Goal: Task Accomplishment & Management: Complete application form

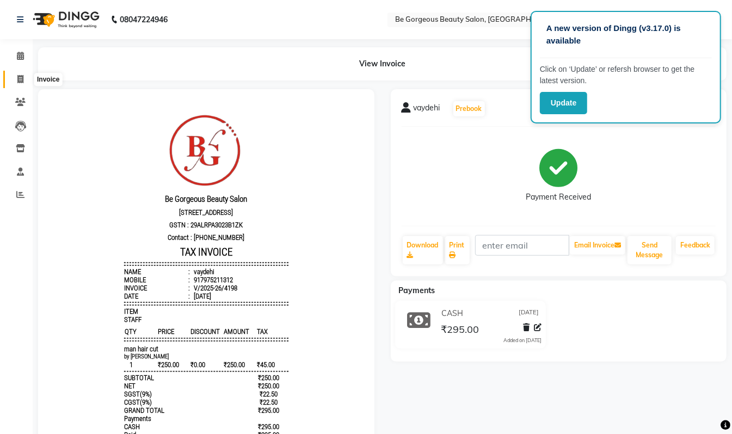
click at [14, 73] on span at bounding box center [20, 79] width 19 height 13
select select "service"
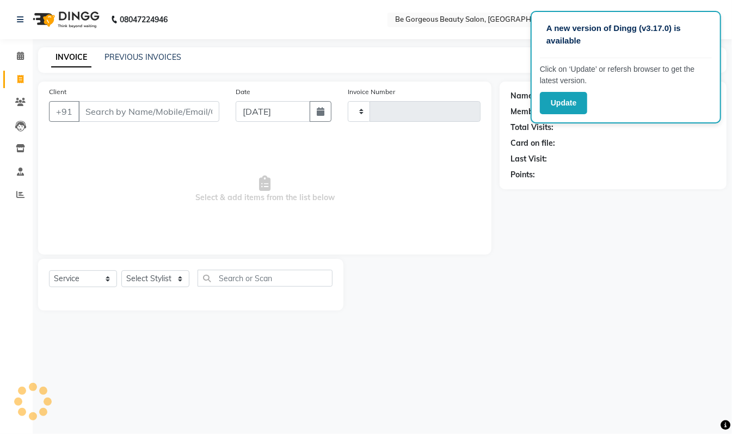
type input "4199"
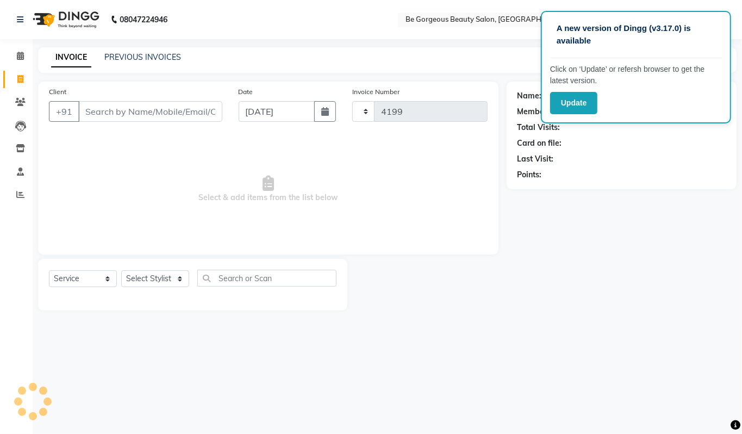
select select "5405"
click at [151, 275] on select "Select Stylist [PERSON_NAME] lata Manager Munu [PERSON_NAME] [PERSON_NAME] [PER…" at bounding box center [155, 278] width 68 height 17
select select "36200"
click at [121, 270] on select "Select Stylist [PERSON_NAME] lata Manager Munu [PERSON_NAME] [PERSON_NAME] [PER…" at bounding box center [155, 278] width 68 height 17
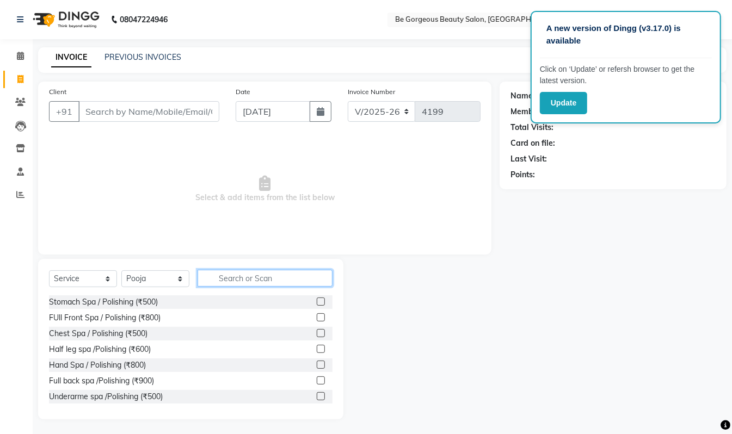
click at [244, 281] on input "text" at bounding box center [264, 278] width 135 height 17
type input "oil"
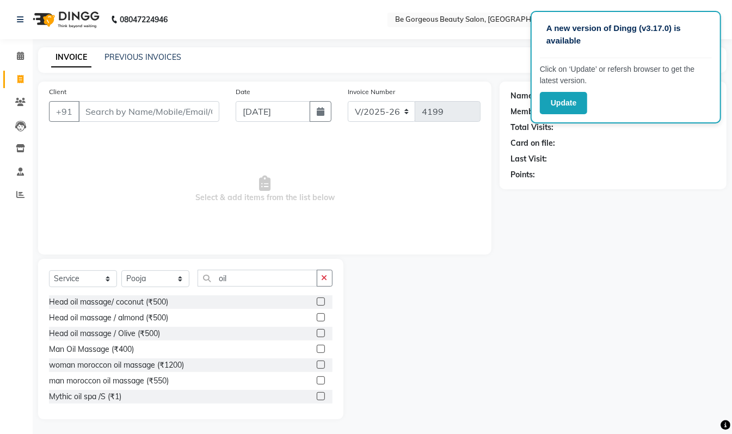
click at [317, 299] on label at bounding box center [321, 302] width 8 height 8
click at [317, 299] on input "checkbox" at bounding box center [320, 302] width 7 height 7
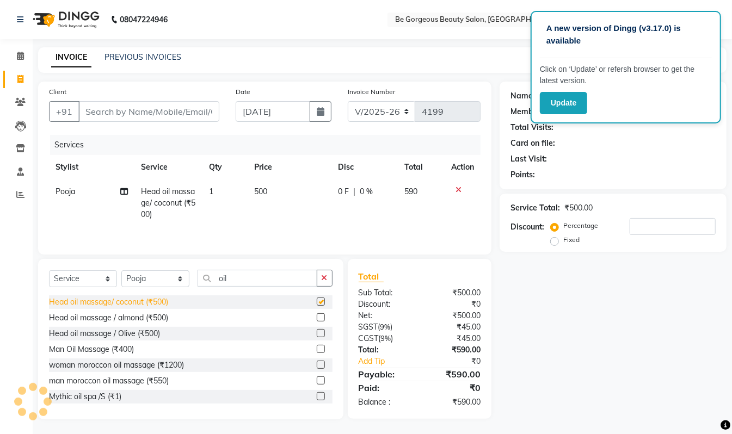
checkbox input "false"
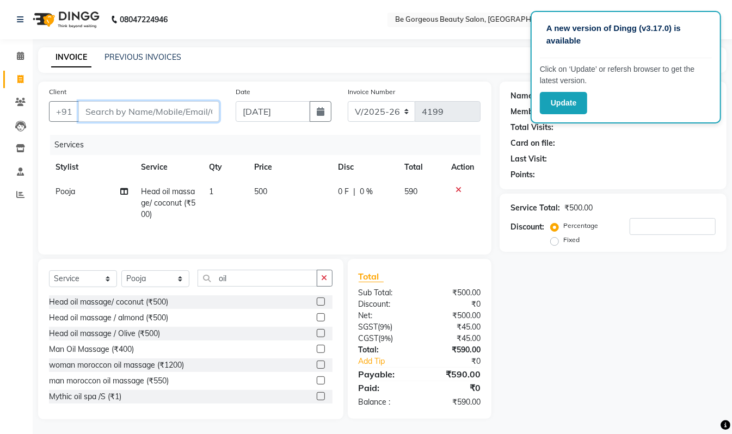
click at [94, 109] on input "Client" at bounding box center [148, 111] width 141 height 21
type input "9"
type input "0"
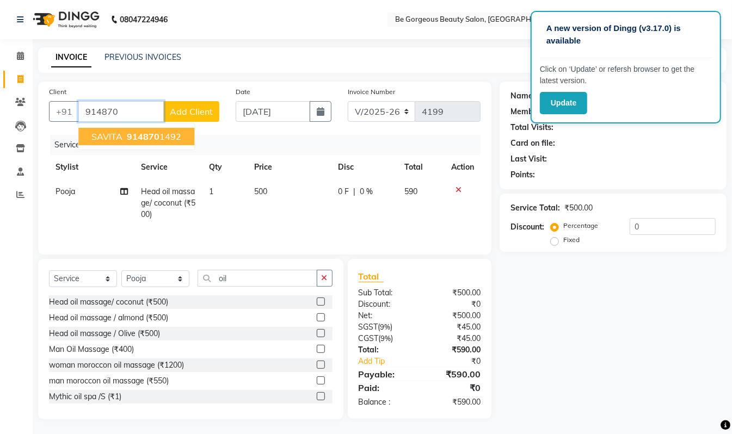
click at [129, 135] on span "914870" at bounding box center [143, 136] width 33 height 11
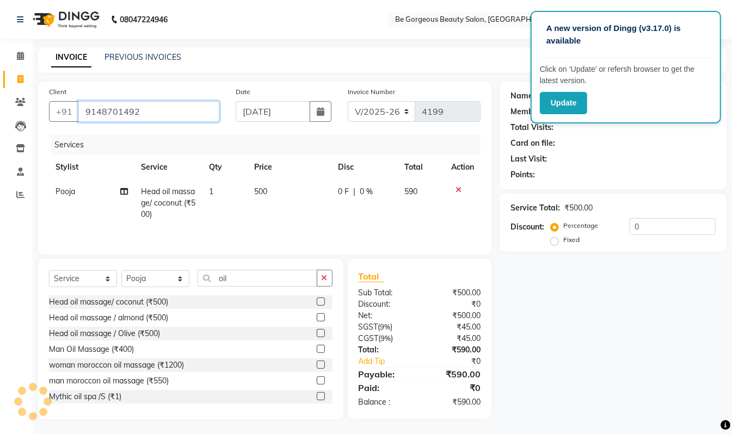
type input "9148701492"
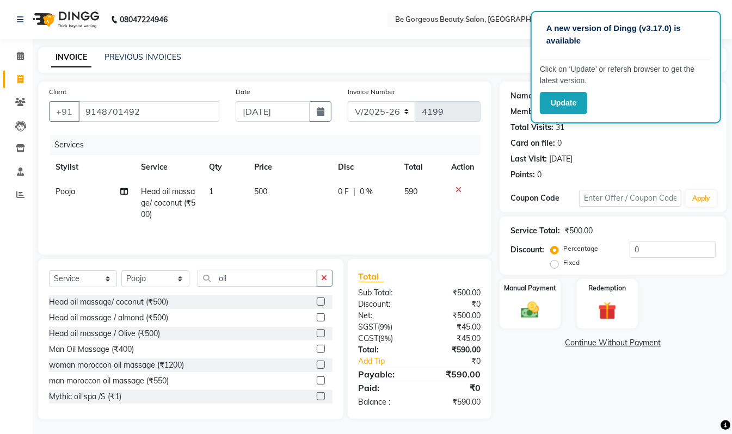
click at [518, 386] on div "Name: Savita Membership: No Active Membership Total Visits: 31 Card on file: 0 …" at bounding box center [616, 251] width 235 height 338
click at [541, 388] on div "Name: Savita Membership: No Active Membership Total Visits: 31 Card on file: 0 …" at bounding box center [616, 251] width 235 height 338
click at [572, 163] on div "[DATE]" at bounding box center [560, 158] width 23 height 11
click at [572, 159] on div "[DATE]" at bounding box center [560, 158] width 23 height 11
click at [650, 408] on div "Name: Savita Membership: No Active Membership Total Visits: 31 Card on file: 0 …" at bounding box center [616, 251] width 235 height 338
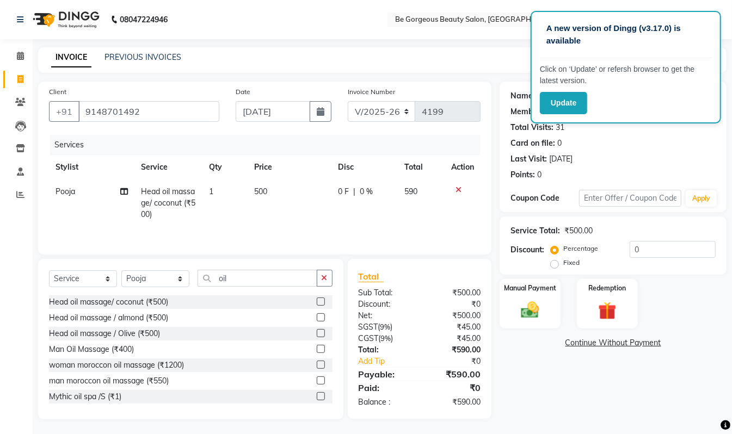
click at [654, 402] on div "Name: Savita Membership: No Active Membership Total Visits: 31 Card on file: 0 …" at bounding box center [616, 251] width 235 height 338
click at [566, 153] on div "[DATE]" at bounding box center [560, 158] width 23 height 11
click at [572, 160] on div "[DATE]" at bounding box center [560, 158] width 23 height 11
drag, startPoint x: 526, startPoint y: 154, endPoint x: 549, endPoint y: 80, distance: 77.3
click at [527, 129] on div "Name: Savita Membership: No Active Membership Total Visits: 31 Card on file: 0 …" at bounding box center [612, 133] width 205 height 95
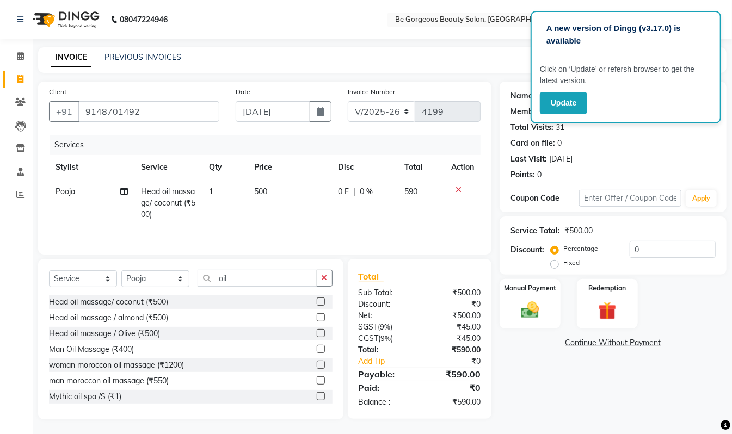
click at [504, 391] on div "Name: Savita Membership: No Active Membership Total Visits: 31 Card on file: 0 …" at bounding box center [616, 251] width 235 height 338
click at [566, 105] on button "Update" at bounding box center [563, 103] width 47 height 22
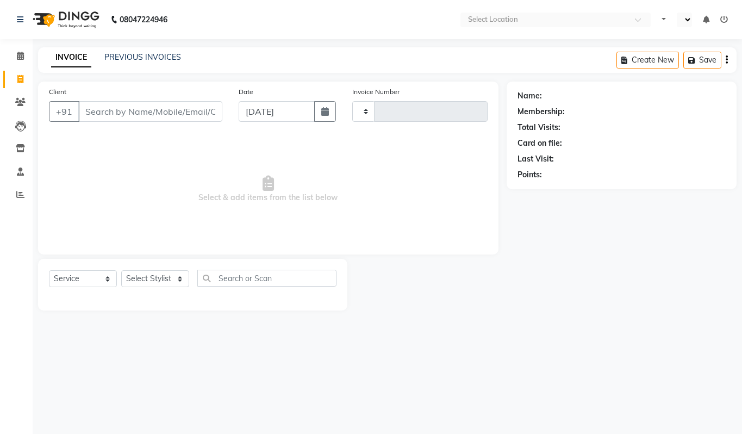
select select "service"
type input "4199"
select select "en"
select select "5405"
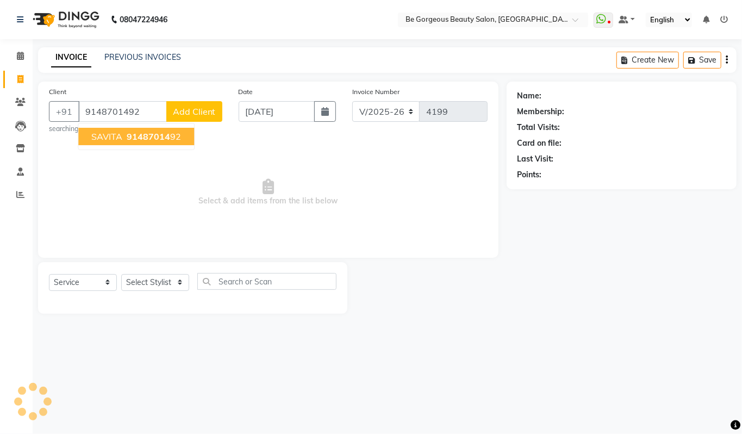
type input "9148701492"
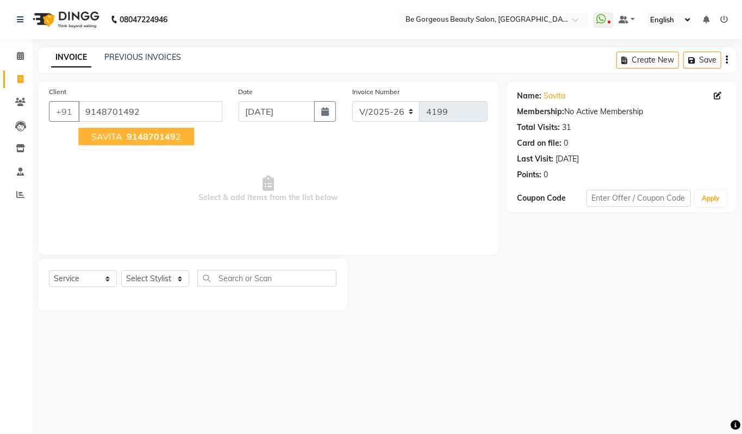
click at [170, 140] on span "914870149" at bounding box center [151, 136] width 49 height 11
click at [580, 162] on div "[DATE]" at bounding box center [567, 158] width 23 height 11
click at [671, 326] on div "08047224946 Select Location × Be Gorgeous Beauty Salon, Bengaluru WhatsApp Stat…" at bounding box center [371, 217] width 742 height 434
click at [580, 162] on div "[DATE]" at bounding box center [567, 158] width 23 height 11
click at [580, 159] on div "[DATE]" at bounding box center [567, 158] width 23 height 11
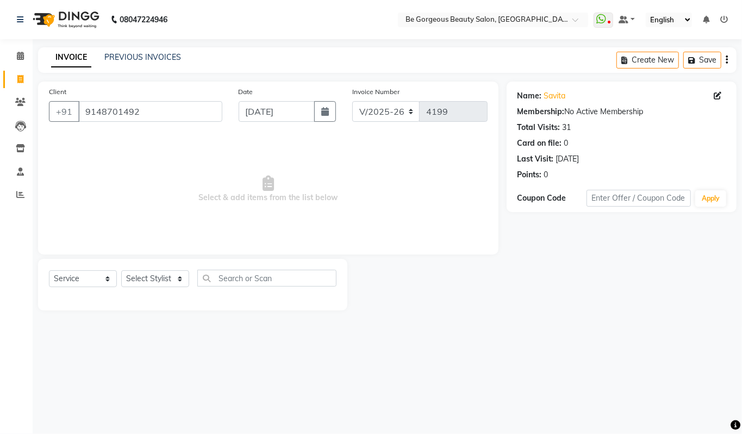
drag, startPoint x: 566, startPoint y: 131, endPoint x: 562, endPoint y: 126, distance: 6.5
click at [563, 127] on div "31" at bounding box center [567, 127] width 9 height 11
click at [559, 124] on div "Total Visits: 31" at bounding box center [622, 127] width 208 height 11
drag, startPoint x: 597, startPoint y: 159, endPoint x: 721, endPoint y: 157, distance: 124.0
click at [699, 157] on div "Last Visit: 19-08-2025" at bounding box center [622, 158] width 208 height 11
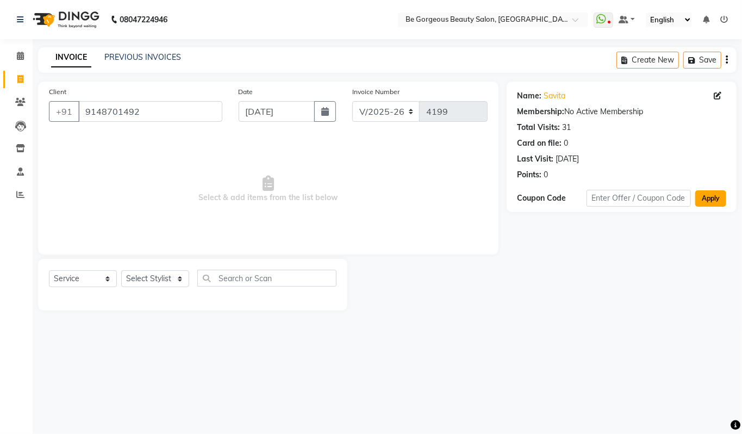
click at [714, 205] on button "Apply" at bounding box center [711, 198] width 31 height 16
click at [714, 202] on button "Apply" at bounding box center [711, 198] width 31 height 16
click at [580, 160] on div "[DATE]" at bounding box center [567, 158] width 23 height 11
click at [580, 158] on div "[DATE]" at bounding box center [567, 158] width 23 height 11
drag, startPoint x: 580, startPoint y: 164, endPoint x: 579, endPoint y: 157, distance: 6.6
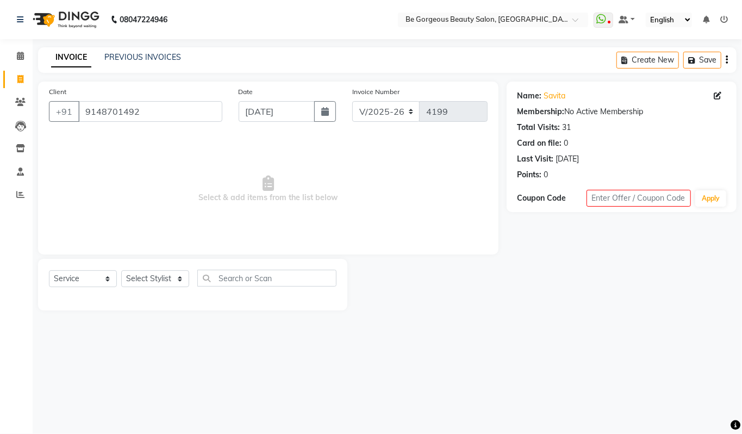
click at [579, 159] on div "[DATE]" at bounding box center [567, 158] width 23 height 11
click at [579, 157] on div "[DATE]" at bounding box center [567, 158] width 23 height 11
click at [557, 153] on div "Name: Savita Membership: No Active Membership Total Visits: 31 Card on file: 0 …" at bounding box center [622, 133] width 208 height 95
click at [560, 163] on div "[DATE]" at bounding box center [567, 158] width 23 height 11
drag, startPoint x: 561, startPoint y: 162, endPoint x: 562, endPoint y: 149, distance: 12.5
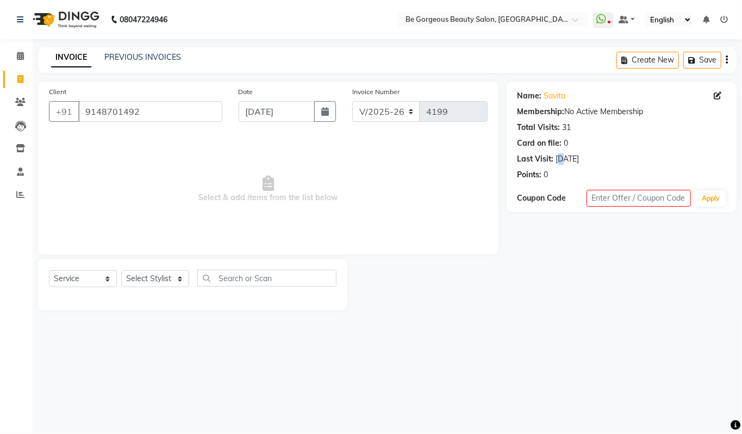
click at [562, 162] on div "[DATE]" at bounding box center [567, 158] width 23 height 11
drag, startPoint x: 560, startPoint y: 148, endPoint x: 553, endPoint y: 143, distance: 9.7
click at [560, 148] on div "Name: Savita Membership: No Active Membership Total Visits: 31 Card on file: 0 …" at bounding box center [622, 133] width 208 height 95
click at [551, 144] on div "Card on file:" at bounding box center [540, 143] width 45 height 11
click at [548, 132] on div "Total Visits:" at bounding box center [539, 127] width 43 height 11
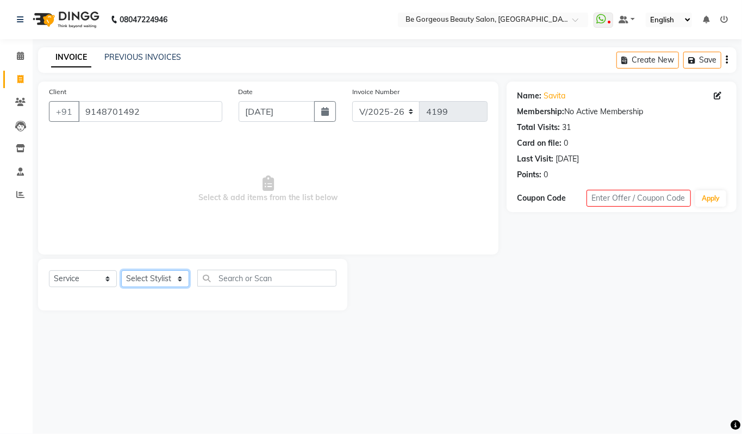
click at [151, 275] on select "Select Stylist [PERSON_NAME] lata Manager Munu [PERSON_NAME] [PERSON_NAME] [PER…" at bounding box center [155, 278] width 68 height 17
select select "36200"
click at [121, 270] on select "Select Stylist [PERSON_NAME] lata Manager Munu [PERSON_NAME] [PERSON_NAME] [PER…" at bounding box center [155, 278] width 68 height 17
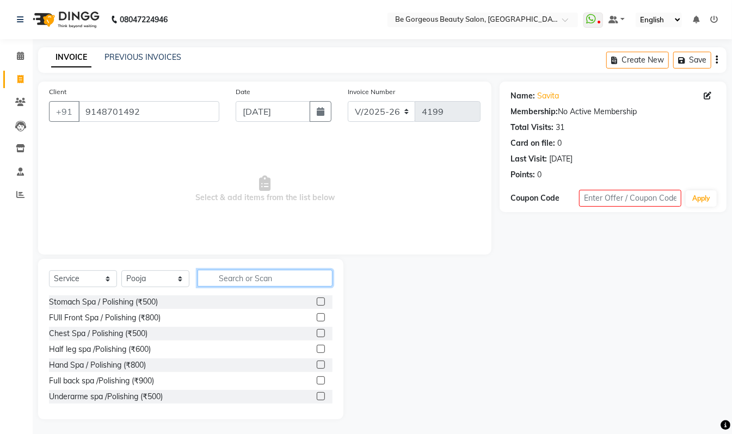
click at [238, 278] on input "text" at bounding box center [264, 278] width 135 height 17
type input "oil"
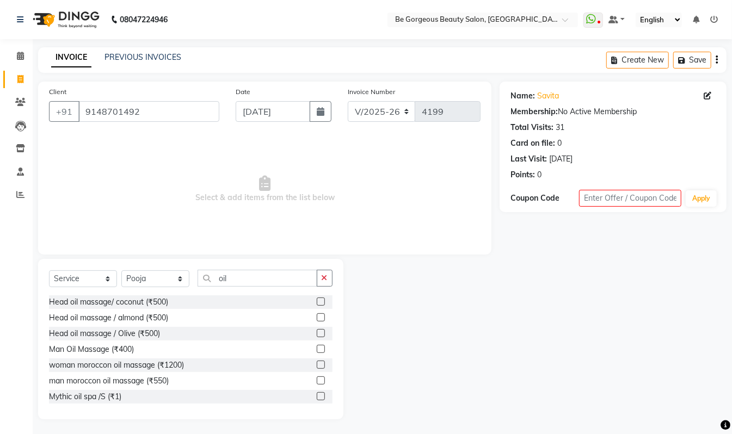
click at [317, 301] on label at bounding box center [321, 302] width 8 height 8
click at [317, 301] on input "checkbox" at bounding box center [320, 302] width 7 height 7
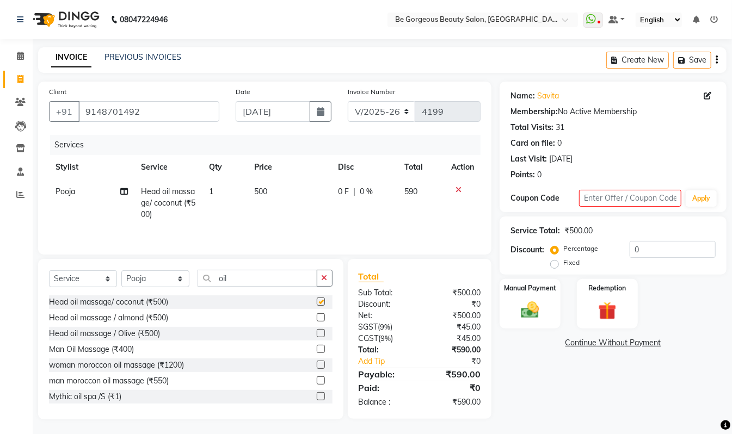
checkbox input "false"
click at [572, 162] on div "[DATE]" at bounding box center [560, 158] width 23 height 11
click at [564, 160] on div "[DATE]" at bounding box center [560, 158] width 23 height 11
click at [572, 159] on div "[DATE]" at bounding box center [560, 158] width 23 height 11
click at [572, 161] on div "[DATE]" at bounding box center [560, 158] width 23 height 11
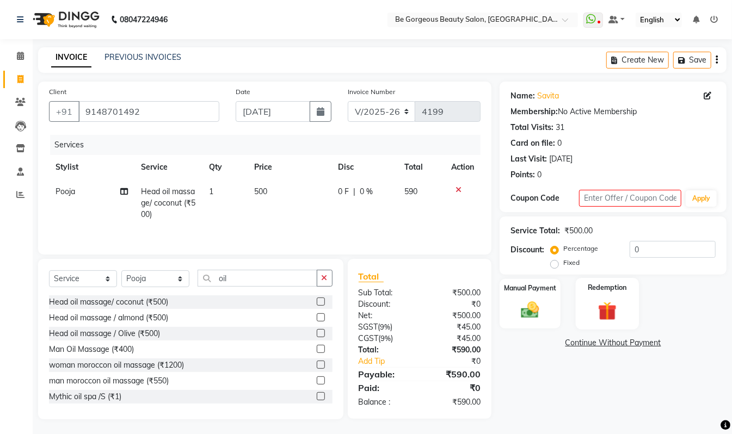
click at [599, 303] on img at bounding box center [607, 310] width 30 height 23
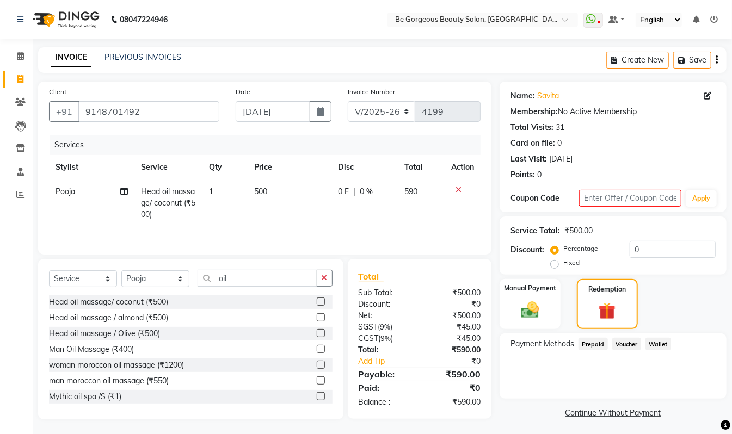
click at [625, 345] on span "Voucher" at bounding box center [626, 344] width 29 height 13
click at [618, 346] on span "Voucher" at bounding box center [626, 344] width 29 height 13
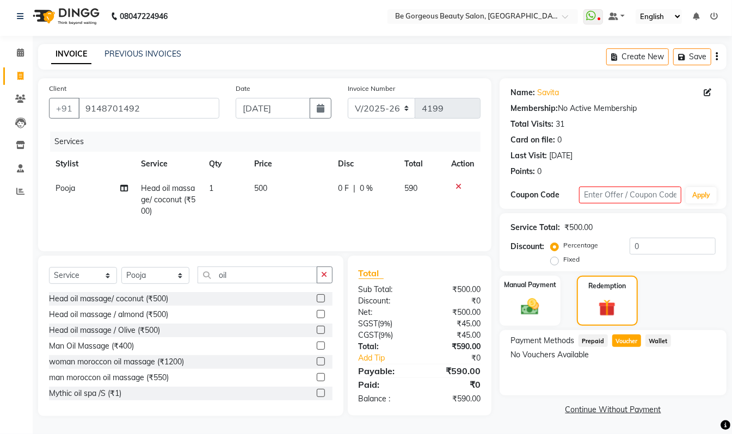
click at [627, 340] on span "Voucher" at bounding box center [626, 340] width 29 height 13
click at [599, 196] on input "text" at bounding box center [630, 195] width 102 height 17
click at [651, 338] on span "Wallet" at bounding box center [658, 340] width 26 height 13
click at [627, 340] on span "Voucher" at bounding box center [626, 340] width 29 height 13
click at [608, 194] on input "text" at bounding box center [630, 195] width 102 height 17
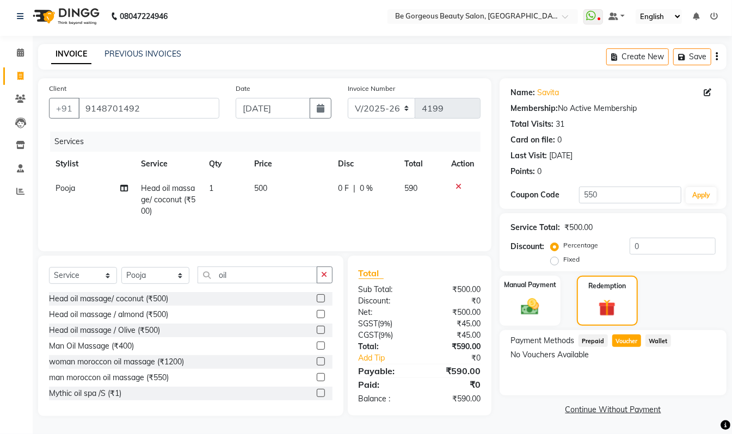
drag, startPoint x: 702, startPoint y: 369, endPoint x: 705, endPoint y: 385, distance: 16.6
click at [705, 385] on div "Payment Methods Prepaid Voucher Wallet No Vouchers Available" at bounding box center [612, 362] width 227 height 65
click at [695, 196] on button "Apply" at bounding box center [700, 195] width 31 height 16
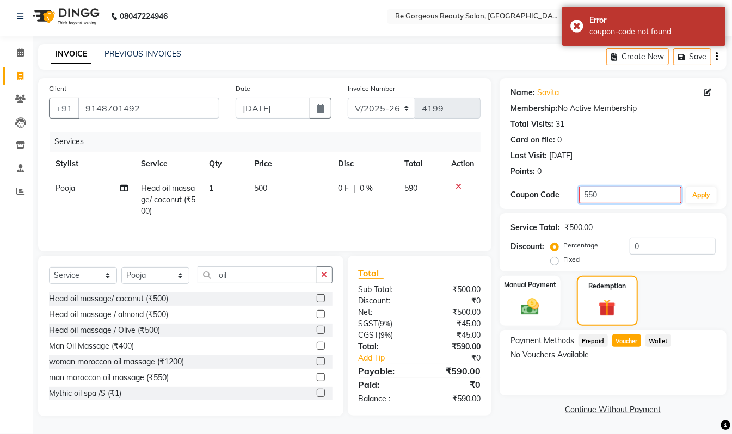
click at [644, 196] on input "550" at bounding box center [630, 195] width 102 height 17
type input "5"
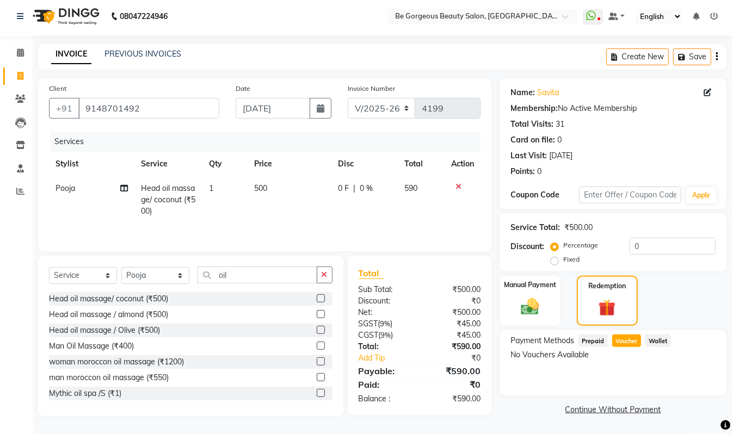
click at [457, 185] on icon at bounding box center [458, 187] width 6 height 8
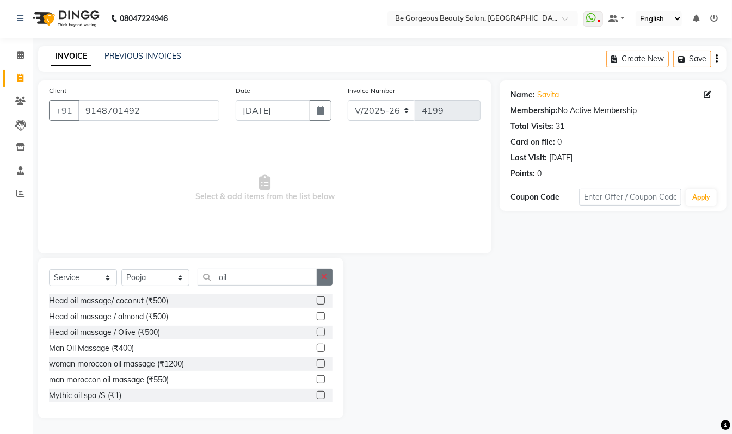
click at [318, 271] on button "button" at bounding box center [325, 277] width 16 height 17
click at [312, 271] on input "text" at bounding box center [257, 277] width 120 height 17
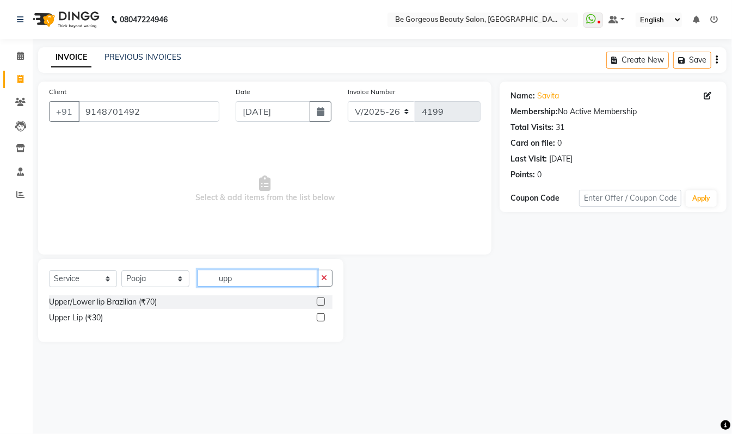
scroll to position [0, 0]
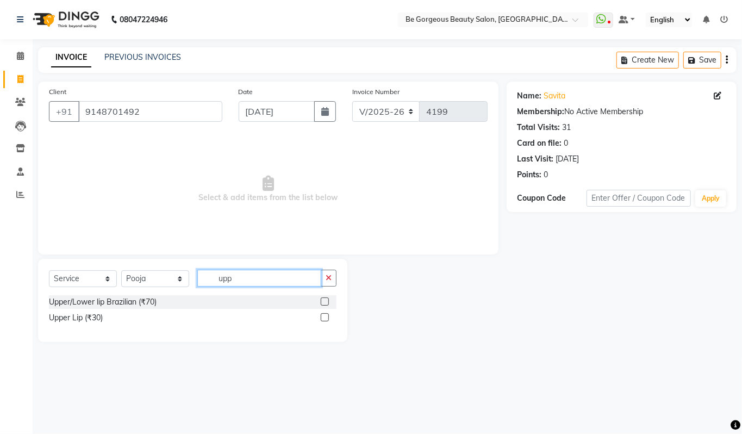
type input "upp"
click at [327, 320] on label at bounding box center [325, 317] width 8 height 8
click at [327, 320] on input "checkbox" at bounding box center [324, 317] width 7 height 7
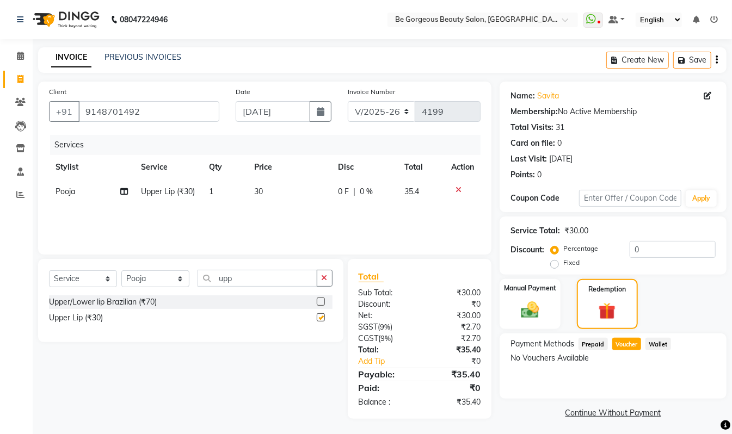
checkbox input "false"
click at [457, 189] on icon at bounding box center [458, 190] width 6 height 8
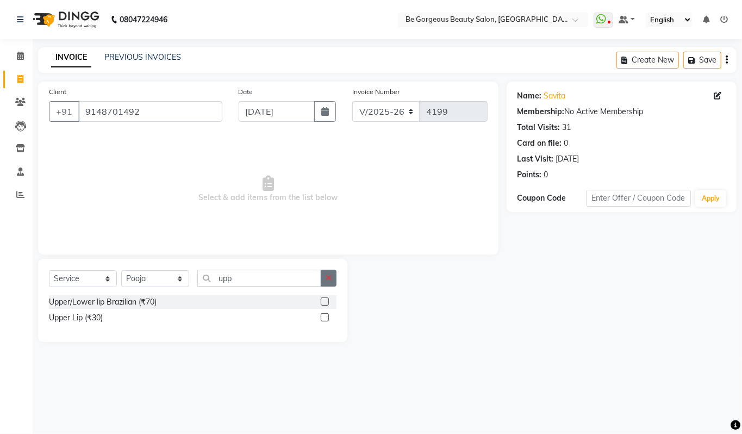
click at [331, 281] on icon "button" at bounding box center [329, 278] width 6 height 8
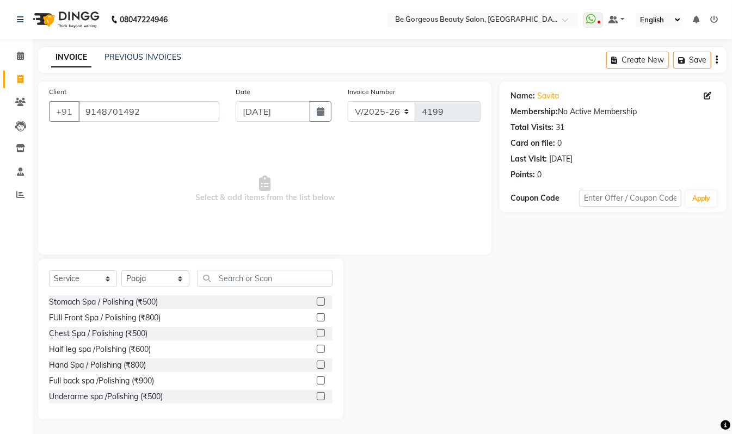
click at [292, 269] on div "Select Service Product Membership Package Voucher Prepaid Gift Card Select Styl…" at bounding box center [190, 339] width 305 height 160
click at [272, 272] on input "text" at bounding box center [264, 277] width 135 height 17
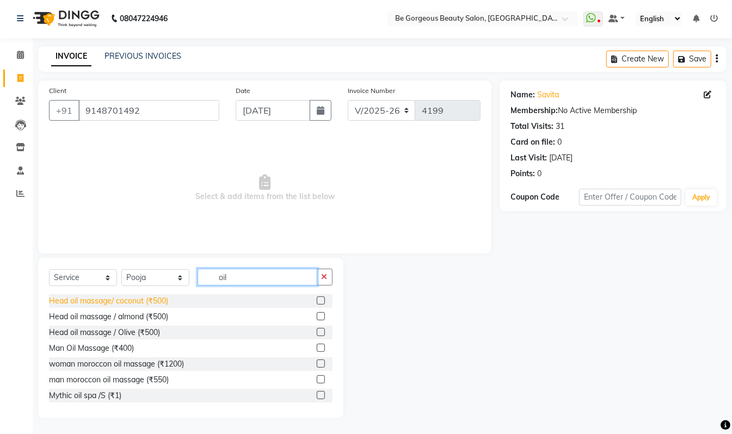
type input "oil"
click at [144, 303] on div "Head oil massage/ coconut (₹500)" at bounding box center [108, 300] width 119 height 11
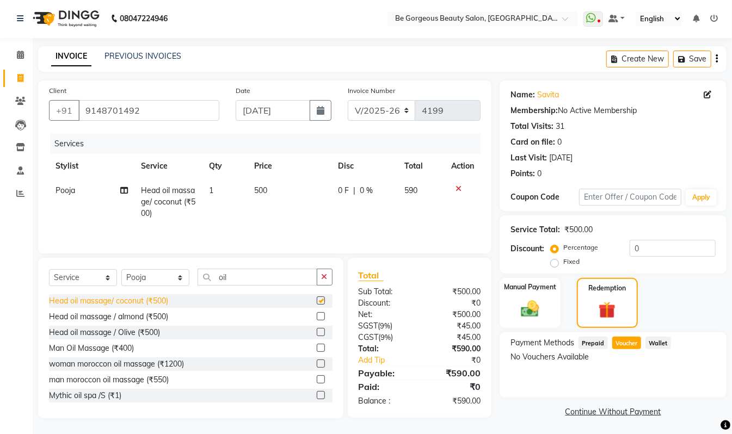
checkbox input "false"
click at [457, 185] on icon at bounding box center [458, 189] width 6 height 8
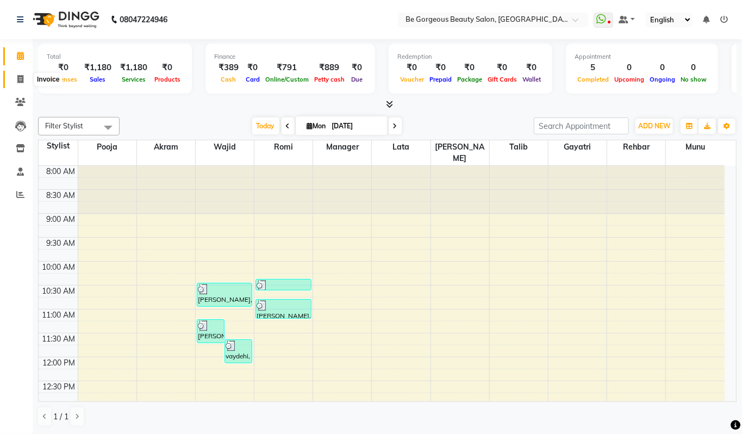
click at [20, 80] on icon at bounding box center [20, 79] width 6 height 8
select select "service"
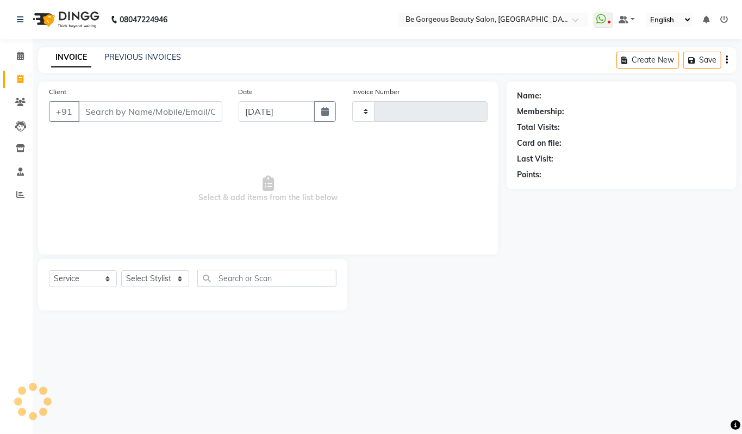
type input "4199"
select select "5405"
